Goal: Transaction & Acquisition: Purchase product/service

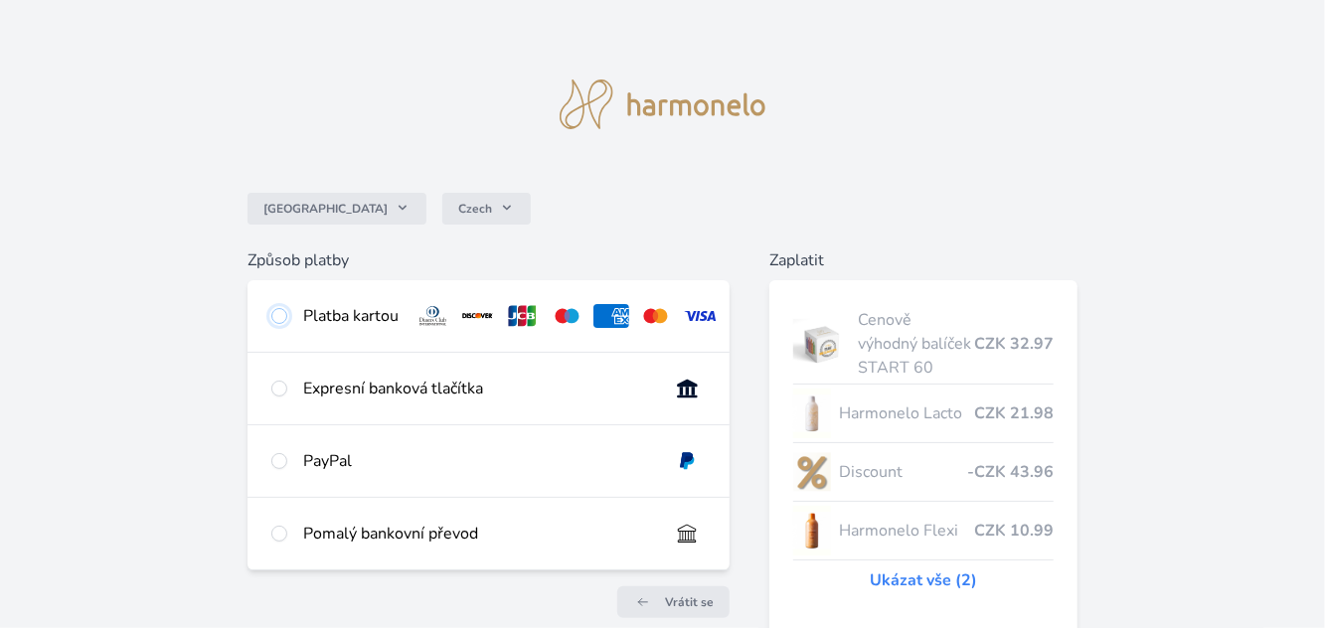
click at [276, 322] on input "radio" at bounding box center [279, 316] width 16 height 16
radio input "true"
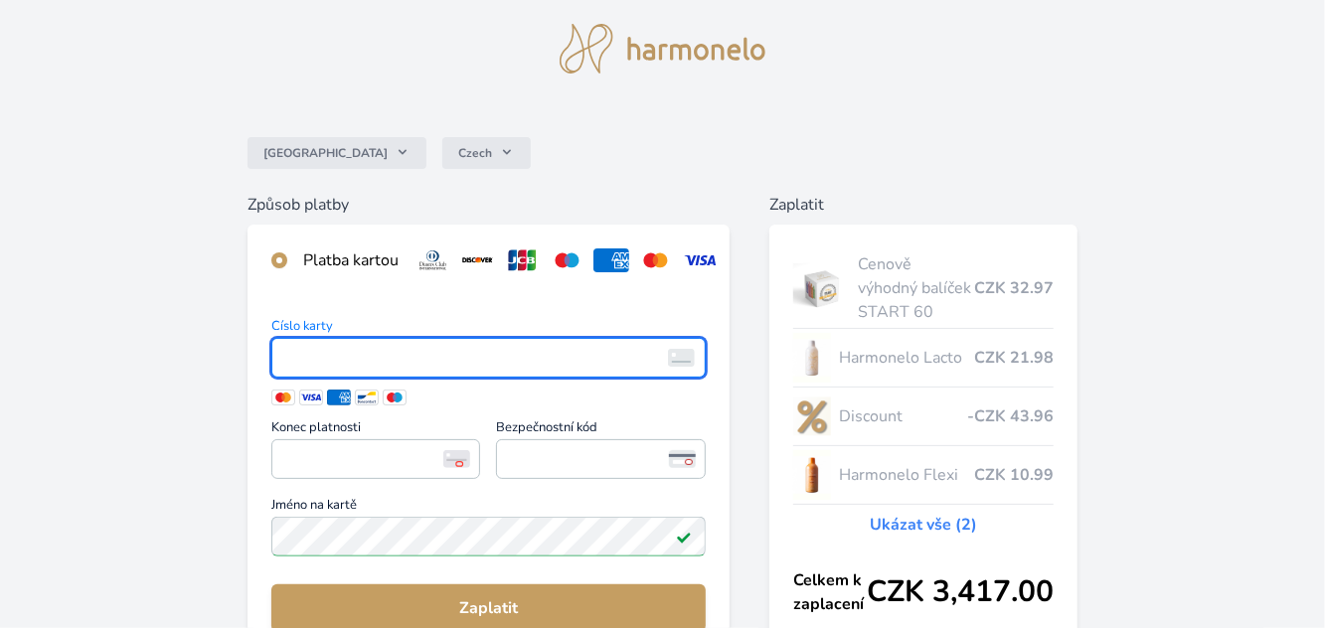
scroll to position [151, 0]
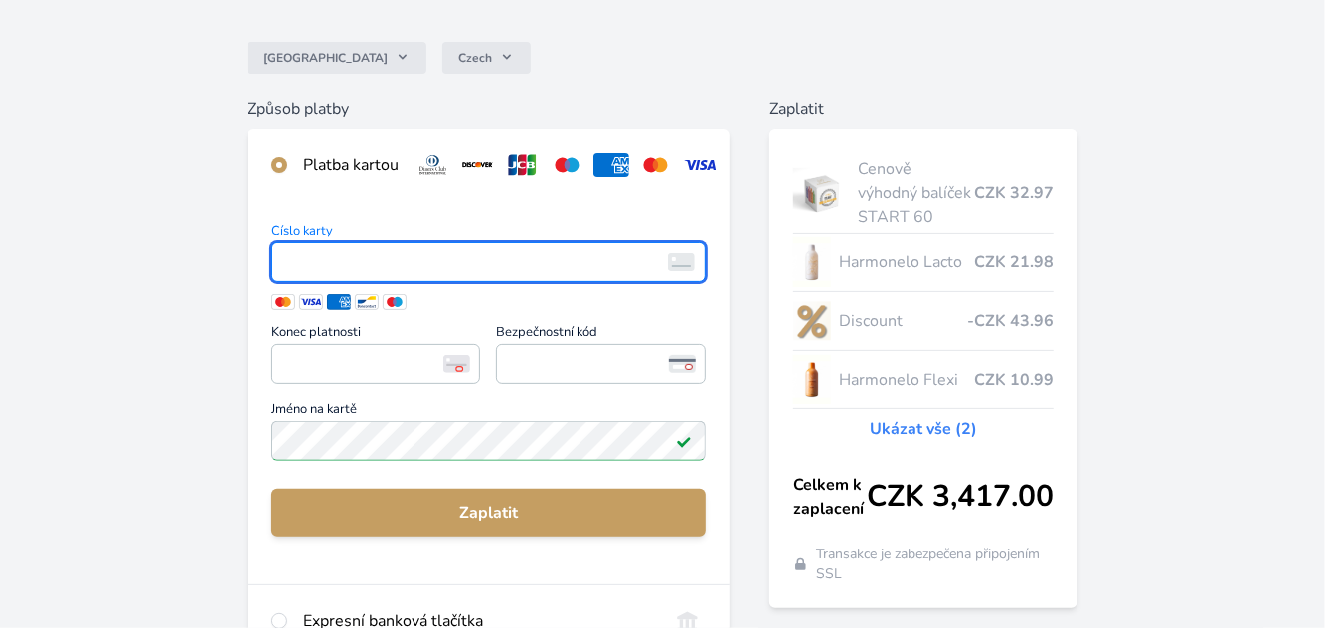
click at [369, 245] on span "<p>Your browser does not support iframes.</p>" at bounding box center [488, 263] width 434 height 40
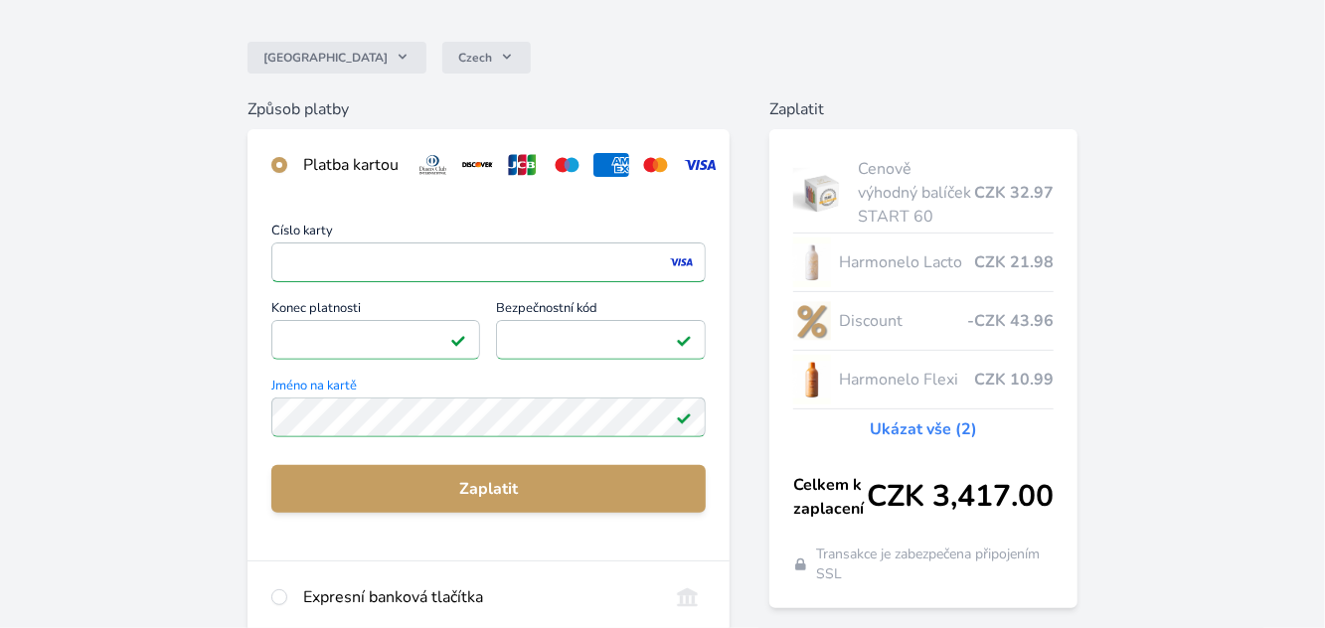
click at [601, 491] on span "Zaplatit" at bounding box center [488, 489] width 403 height 24
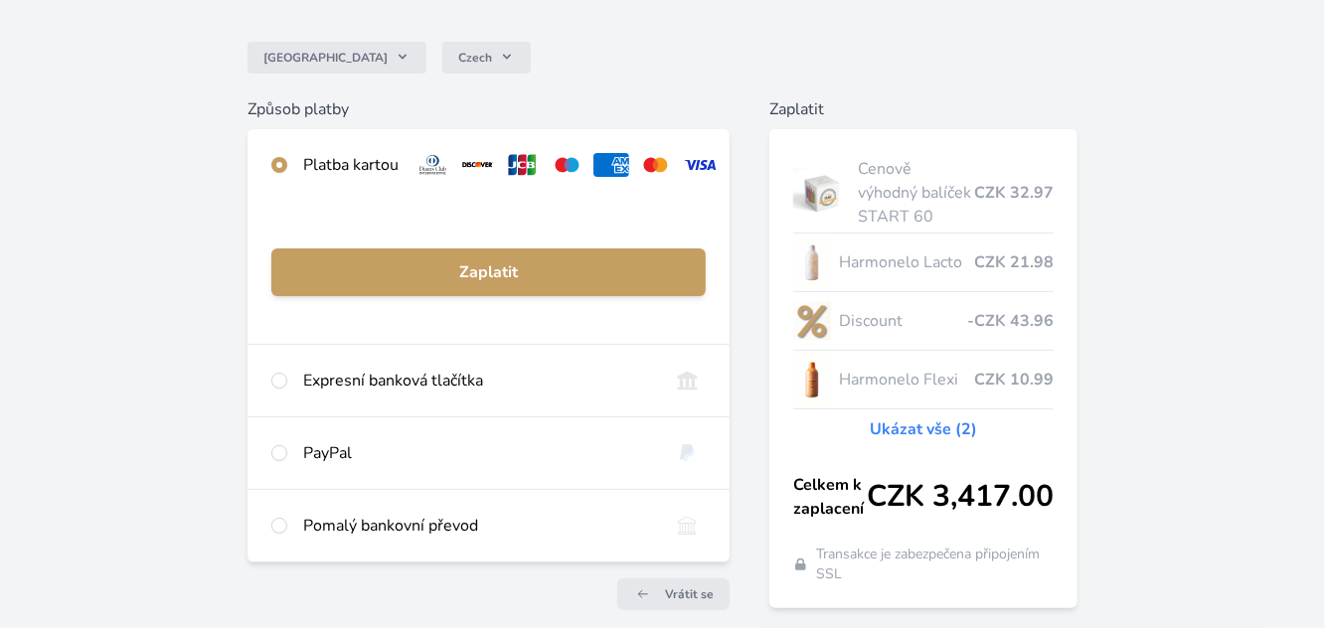
click at [348, 266] on span "Zaplatit" at bounding box center [488, 272] width 403 height 24
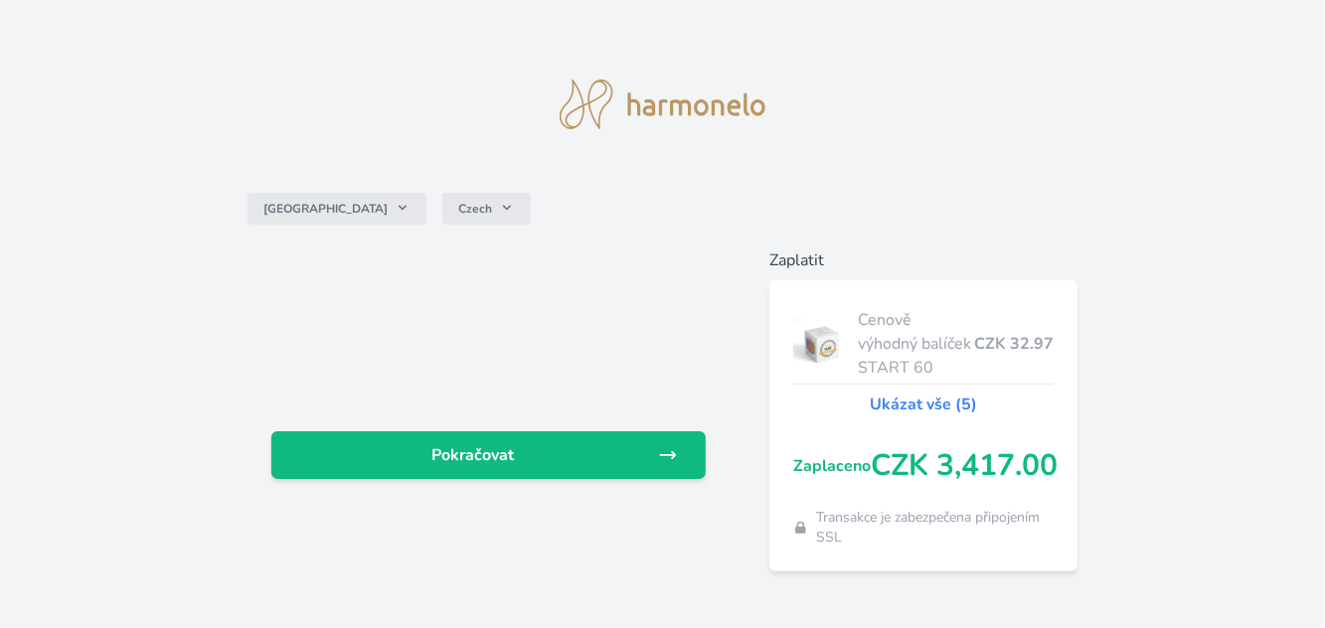
click at [577, 467] on span "Pokračovat" at bounding box center [472, 455] width 371 height 24
